Goal: Task Accomplishment & Management: Manage account settings

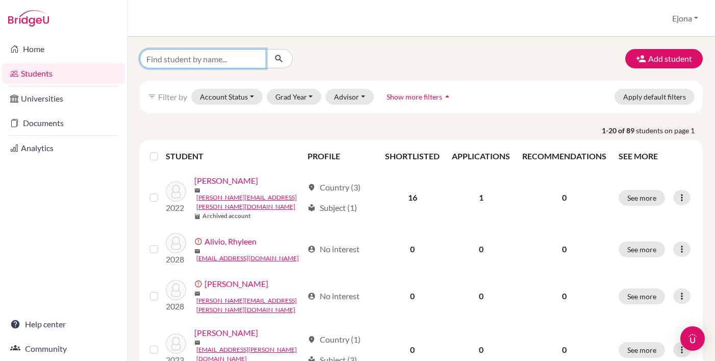
click at [193, 52] on input "Find student by name..." at bounding box center [203, 58] width 126 height 19
paste input "Lorry Arme"
type input "Lorry Arme"
click button "submit" at bounding box center [279, 58] width 27 height 19
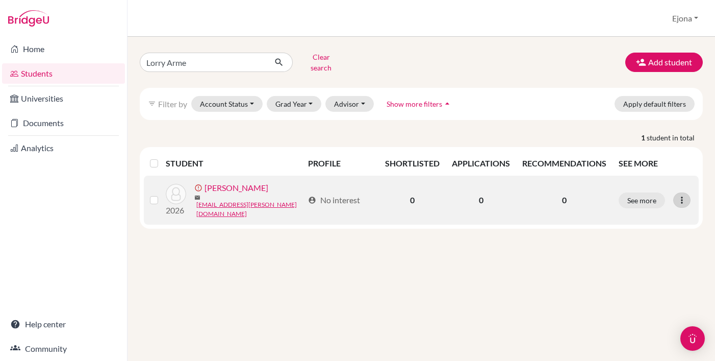
click at [682, 195] on icon at bounding box center [682, 200] width 10 height 10
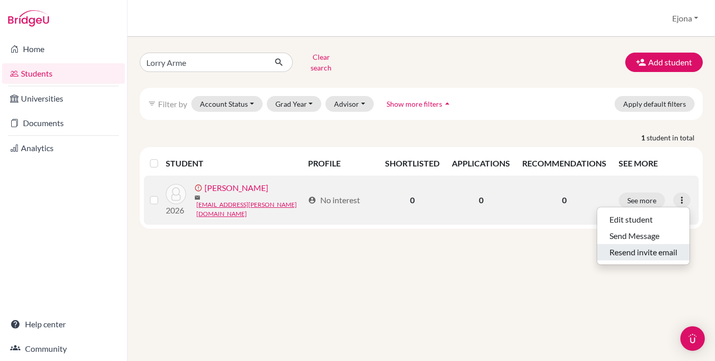
click at [647, 246] on button "Resend invite email" at bounding box center [643, 252] width 92 height 16
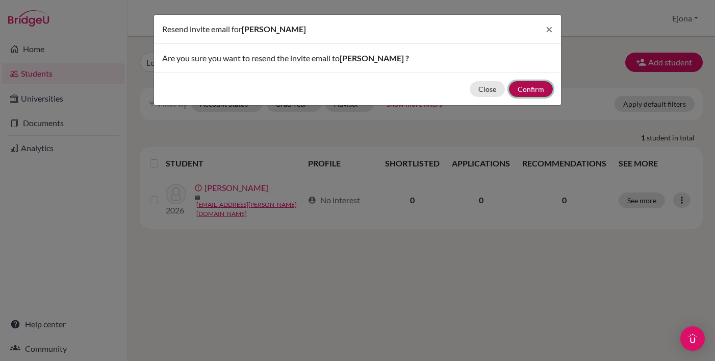
click at [535, 88] on button "Confirm" at bounding box center [531, 89] width 44 height 16
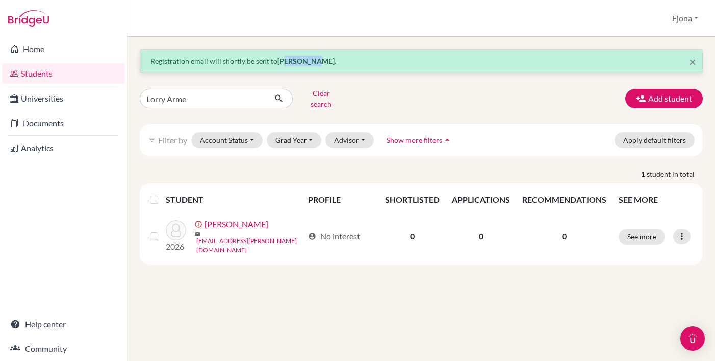
drag, startPoint x: 314, startPoint y: 61, endPoint x: 283, endPoint y: 64, distance: 31.2
click at [283, 64] on strong "[PERSON_NAME]" at bounding box center [305, 61] width 57 height 9
click at [314, 63] on strong "[PERSON_NAME]" at bounding box center [305, 61] width 57 height 9
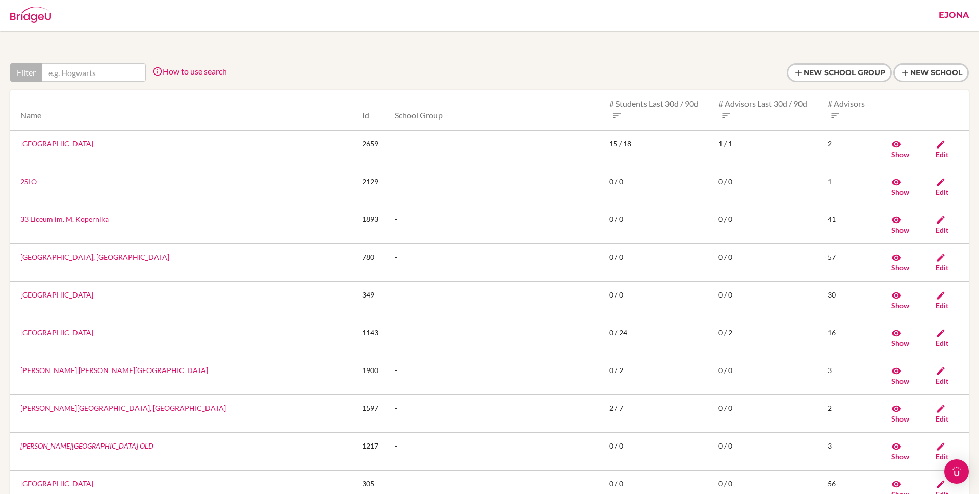
drag, startPoint x: 944, startPoint y: 14, endPoint x: 959, endPoint y: 14, distance: 14.8
click at [944, 14] on link "Ejona" at bounding box center [954, 15] width 40 height 31
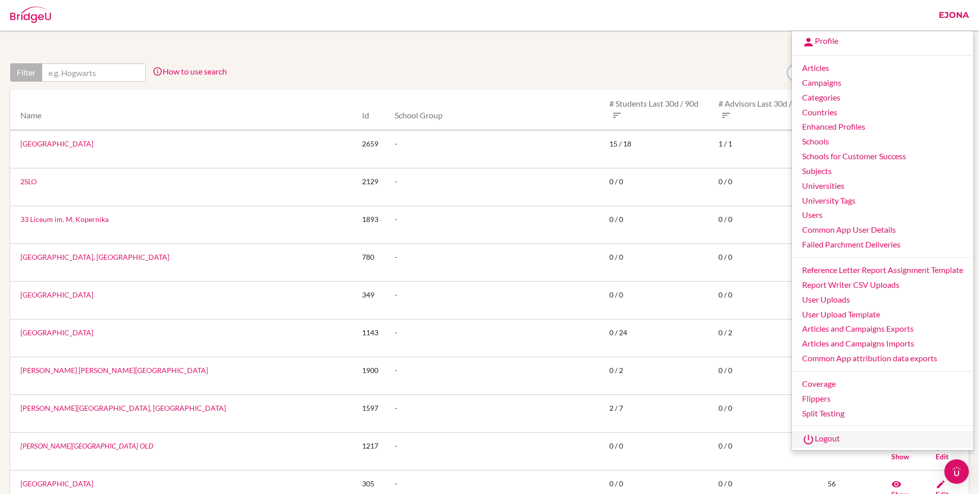
click at [822, 444] on link "Logout" at bounding box center [883, 439] width 182 height 16
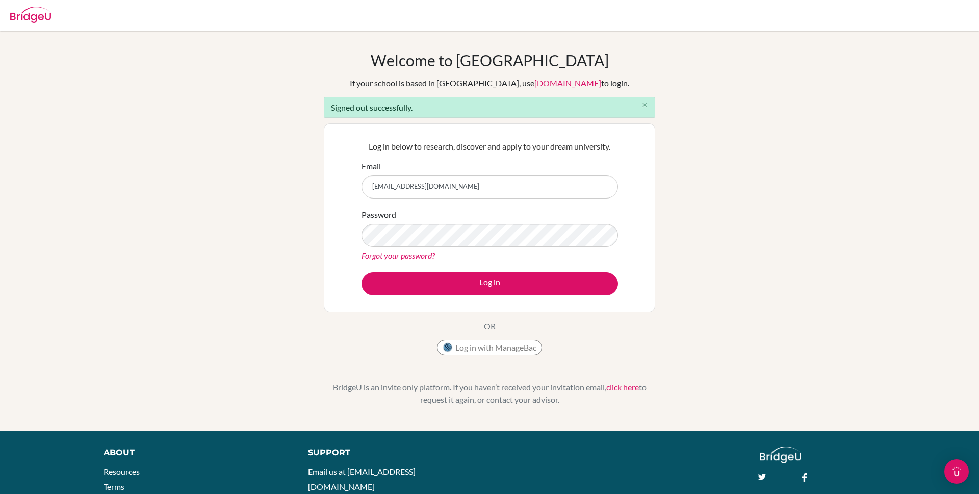
click at [467, 188] on input "ejona@bridge-u.com" at bounding box center [490, 186] width 257 height 23
click at [445, 187] on input "ejona@bridge-u.com" at bounding box center [490, 186] width 257 height 23
click at [388, 184] on input "ejona@bridge-u.com" at bounding box center [490, 186] width 257 height 23
click at [752, 144] on div "Welcome to BridgeU If your school is based in China, use app.bridge-u.com.cn to…" at bounding box center [489, 231] width 979 height 360
click at [387, 186] on input "ejona@bridge-u.com" at bounding box center [490, 186] width 257 height 23
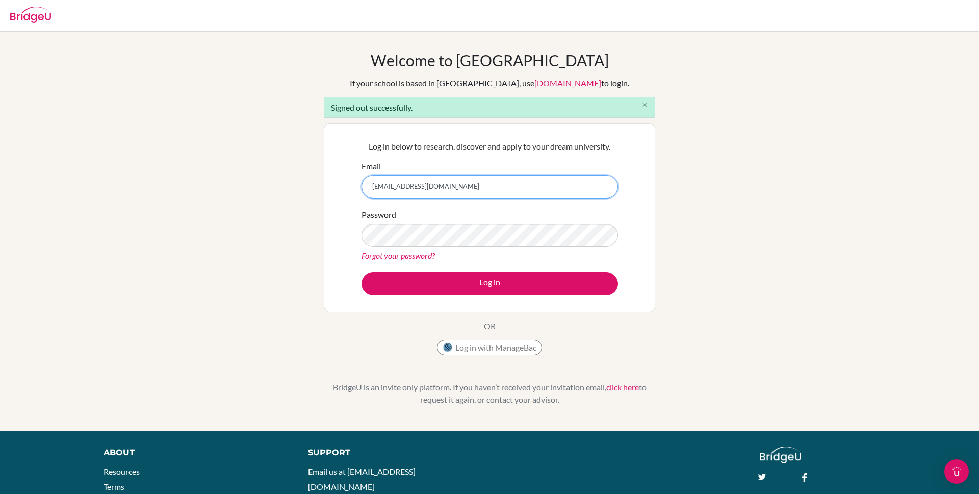
type input "ejona+sjohn@bridge-u.com"
click at [340, 236] on div "Log in below to research, discover and apply to your dream university. Email ej…" at bounding box center [489, 217] width 331 height 189
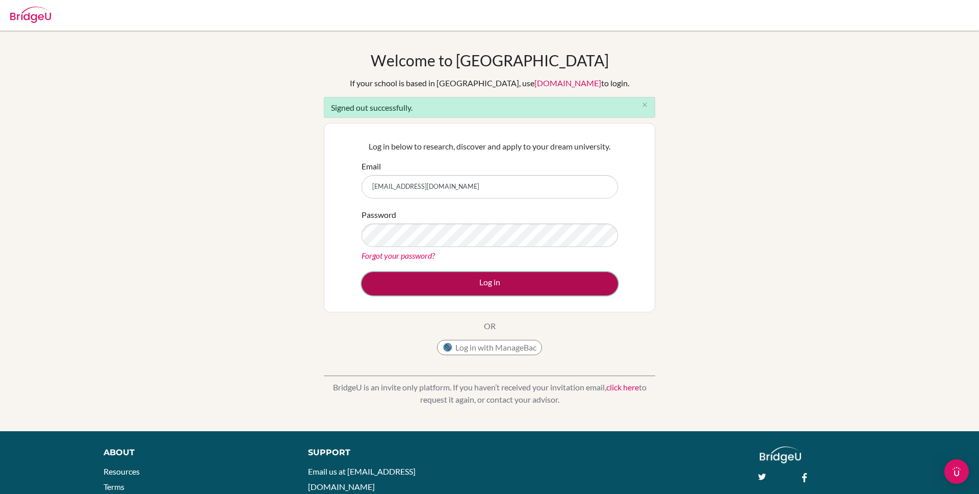
click at [536, 283] on button "Log in" at bounding box center [490, 283] width 257 height 23
